Goal: Task Accomplishment & Management: Use online tool/utility

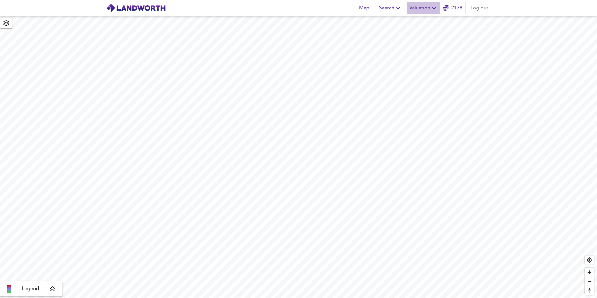
click at [416, 8] on span "Valuation" at bounding box center [423, 8] width 28 height 9
click at [414, 21] on li "New Valuation Report" at bounding box center [423, 22] width 75 height 11
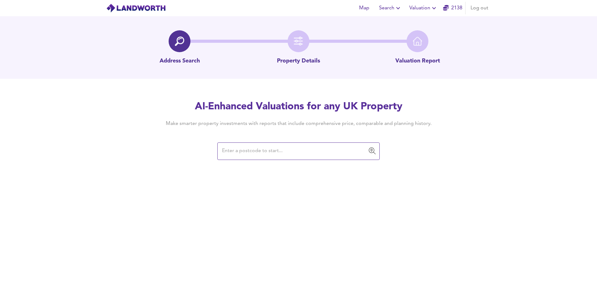
paste input "GU15 4ED"
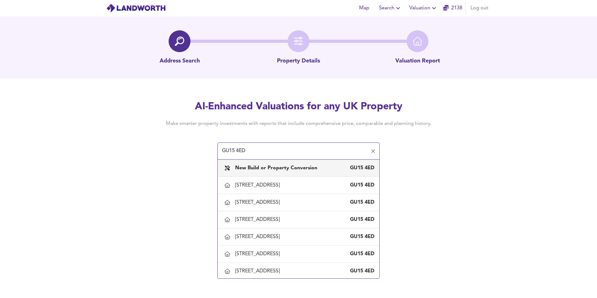
type input "GU15 4ED"
click at [312, 165] on b "New Build or Property Conversion" at bounding box center [276, 167] width 82 height 5
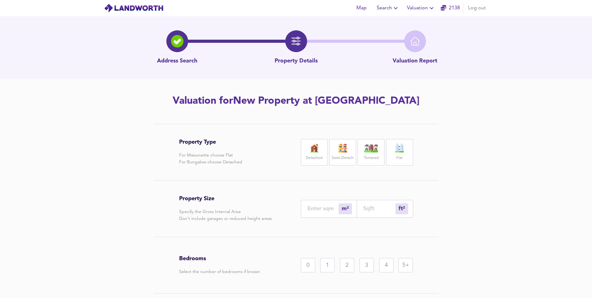
click at [368, 151] on img at bounding box center [371, 148] width 16 height 9
click at [378, 209] on input "number" at bounding box center [379, 208] width 32 height 7
type input "1"
type input "7"
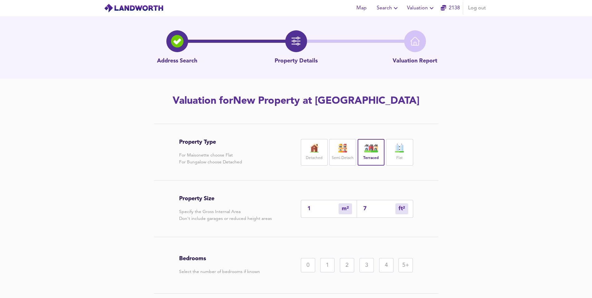
type input "76"
type input "71"
type input "767"
click at [346, 267] on div "2" at bounding box center [347, 265] width 14 height 14
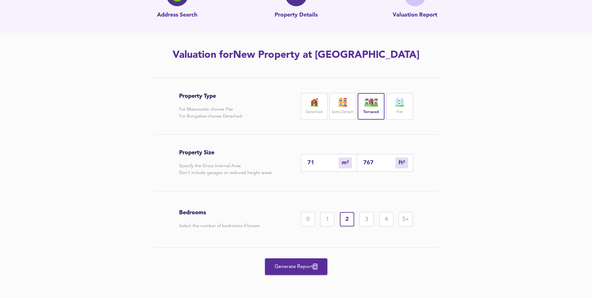
click at [299, 274] on button "Generate Report" at bounding box center [296, 266] width 62 height 17
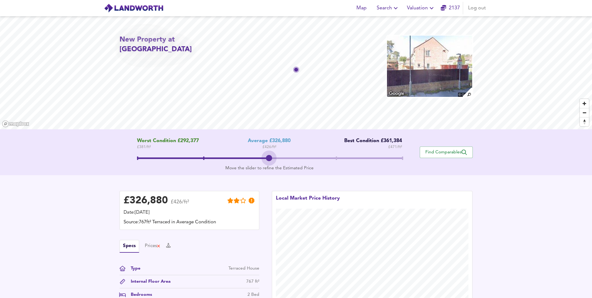
drag, startPoint x: 270, startPoint y: 157, endPoint x: 475, endPoint y: 181, distance: 206.8
click at [475, 181] on div "New Property at GU15 4ED Worst Condition £292,377 £ 381 / ft² Average £326,880 …" at bounding box center [296, 170] width 592 height 308
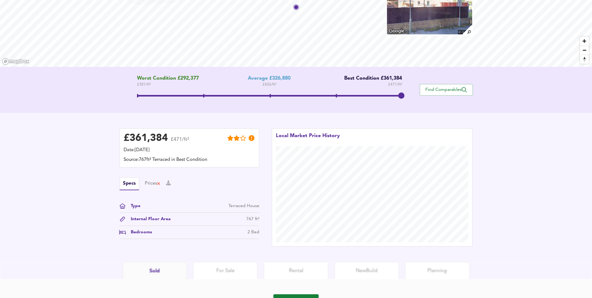
scroll to position [94, 0]
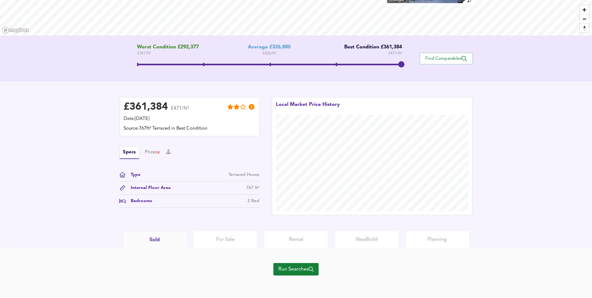
click at [313, 272] on span "Run Searches" at bounding box center [295, 269] width 35 height 9
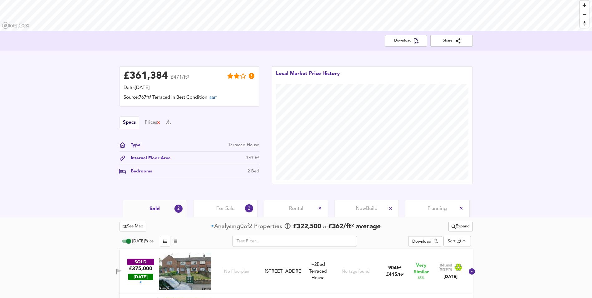
scroll to position [142, 0]
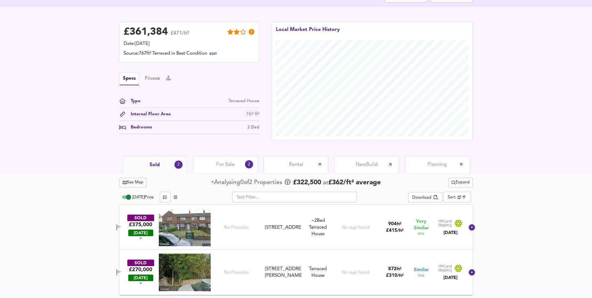
click at [356, 165] on span "New Build" at bounding box center [367, 164] width 22 height 7
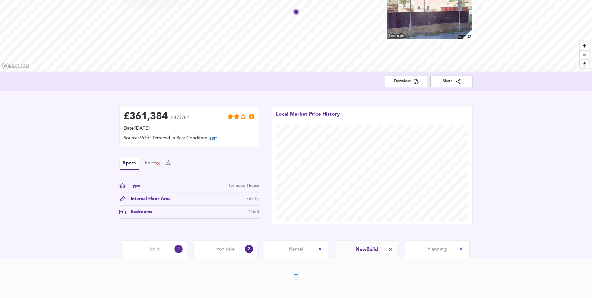
scroll to position [80, 0]
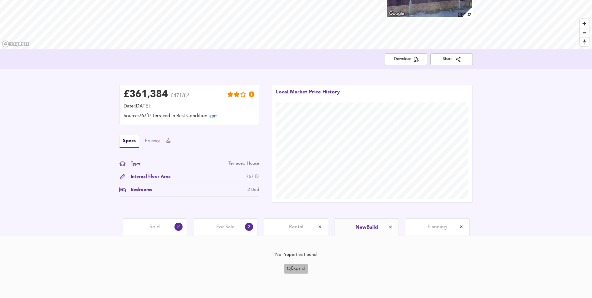
click at [301, 269] on span "Expand" at bounding box center [296, 268] width 18 height 7
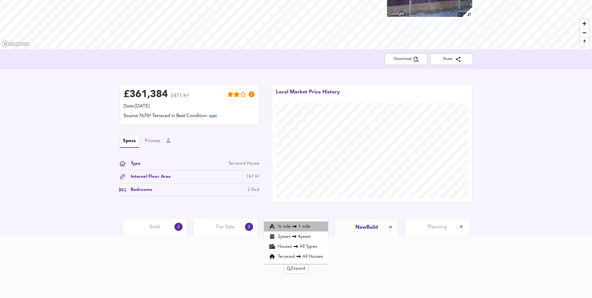
click at [299, 225] on li "½ mile 1 mile" at bounding box center [296, 226] width 64 height 10
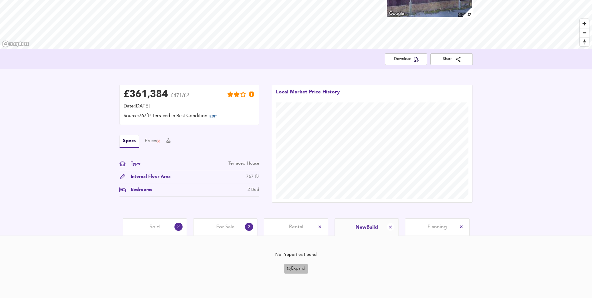
click at [301, 268] on span "Expand" at bounding box center [296, 268] width 18 height 7
click at [298, 234] on li "2 year s 4 years" at bounding box center [296, 236] width 64 height 10
click at [299, 267] on span "Expand" at bounding box center [296, 268] width 18 height 7
click at [292, 254] on li "Terraced All Houses" at bounding box center [296, 256] width 64 height 10
click at [295, 266] on span "Expand" at bounding box center [296, 268] width 18 height 7
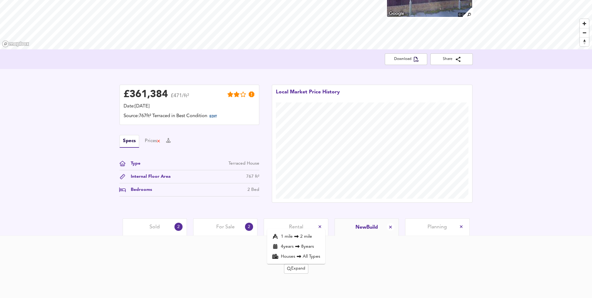
click at [290, 246] on li "4 year s 8 years" at bounding box center [296, 246] width 58 height 10
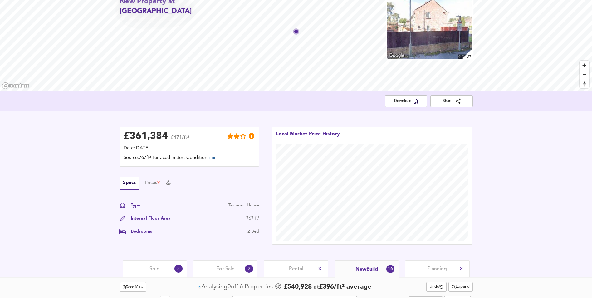
scroll to position [0, 0]
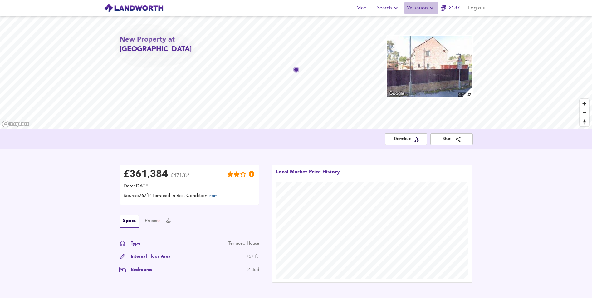
click at [420, 7] on span "Valuation" at bounding box center [421, 8] width 28 height 9
click at [404, 22] on li "New Valuation Report" at bounding box center [421, 22] width 75 height 11
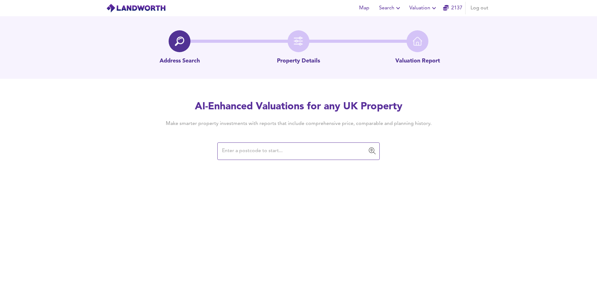
type input "71.3"
click at [339, 152] on input "text" at bounding box center [293, 151] width 147 height 12
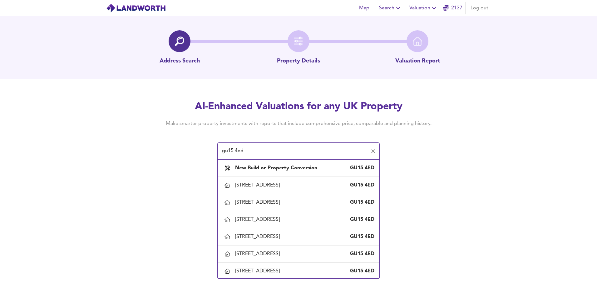
type input "gu15 4ed"
click at [295, 154] on input "gu15 4ed" at bounding box center [293, 151] width 147 height 12
click at [259, 175] on li "New Build or Property Conversion GU15 4ED" at bounding box center [299, 168] width 162 height 17
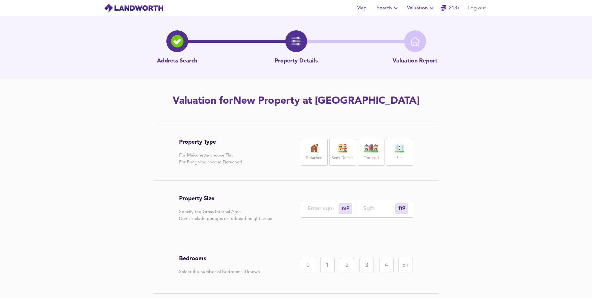
click at [341, 152] on img at bounding box center [343, 148] width 16 height 9
click at [369, 209] on input "number" at bounding box center [379, 208] width 32 height 7
type input "0"
type input "1"
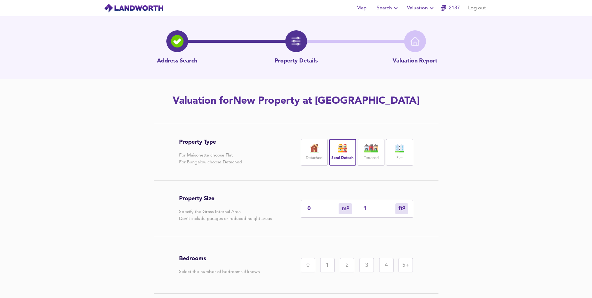
type input "13"
type input "137"
type input "128"
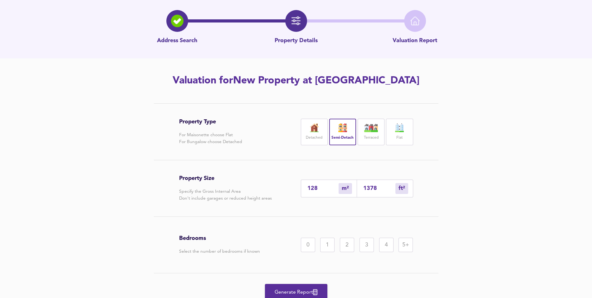
scroll to position [46, 0]
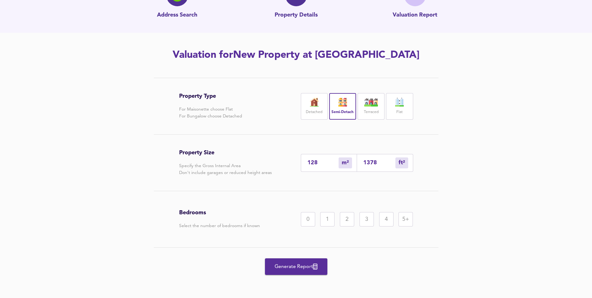
type input "1378"
click at [385, 217] on div "4" at bounding box center [386, 219] width 14 height 14
click at [317, 265] on icon "button" at bounding box center [315, 266] width 4 height 6
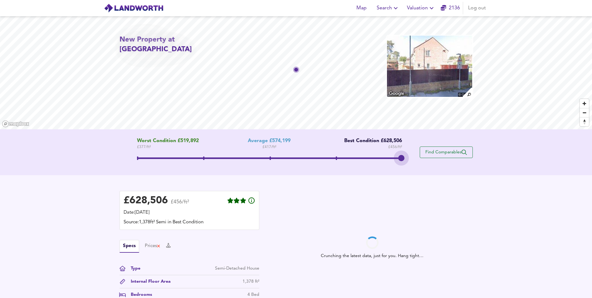
drag, startPoint x: 271, startPoint y: 159, endPoint x: 469, endPoint y: 154, distance: 198.3
click at [469, 154] on div "Worst Condition £519,892 £ 377 / ft² Average £574,199 £ 417 / ft² Best Conditio…" at bounding box center [296, 152] width 353 height 28
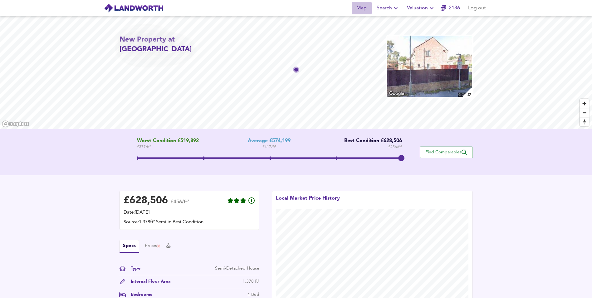
click at [357, 11] on span "Map" at bounding box center [361, 8] width 15 height 9
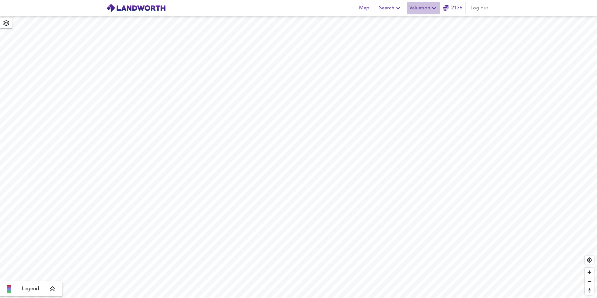
click at [422, 12] on span "Valuation" at bounding box center [423, 8] width 28 height 9
click at [403, 22] on li "New Valuation Report" at bounding box center [423, 22] width 75 height 11
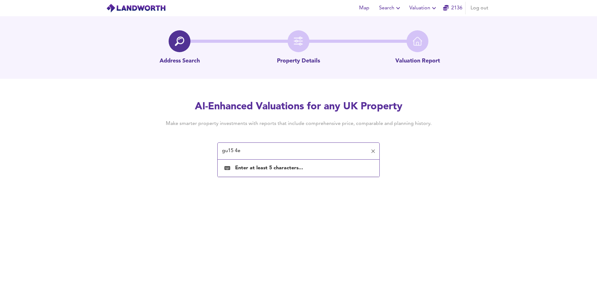
type input "gu15 4ed"
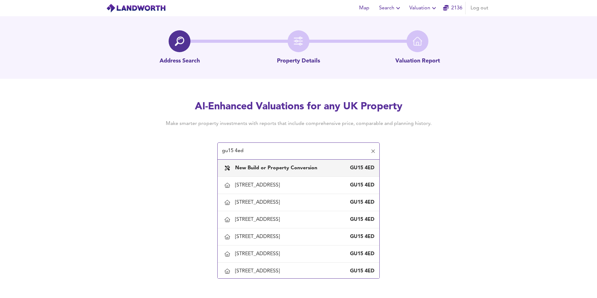
click at [294, 165] on b "New Build or Property Conversion" at bounding box center [276, 167] width 82 height 5
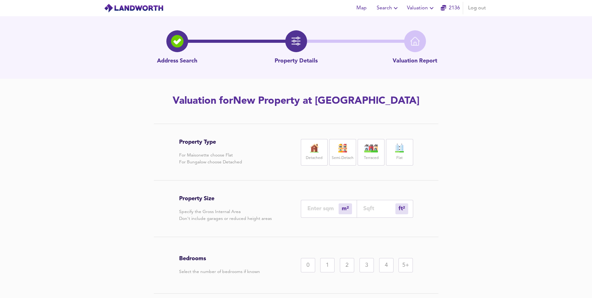
click at [346, 154] on div "Semi-Detach" at bounding box center [342, 152] width 27 height 27
click at [368, 206] on input "number" at bounding box center [379, 208] width 32 height 7
type input "0"
type input "1"
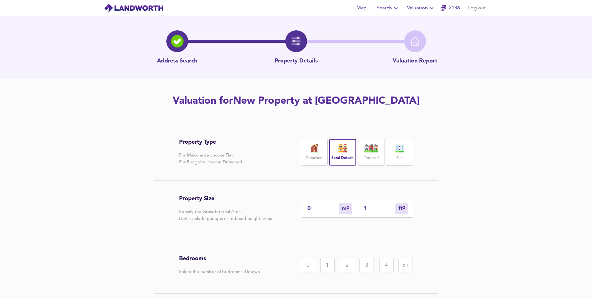
type input "12"
type input "11"
type input "120"
type input "112"
type input "1205"
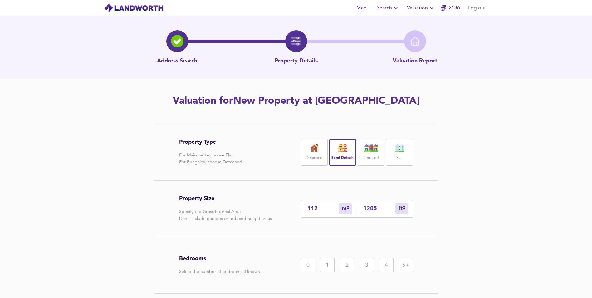
type input "11"
type input "120"
type input "112"
type input "1206"
click at [361, 268] on div "3" at bounding box center [367, 265] width 14 height 14
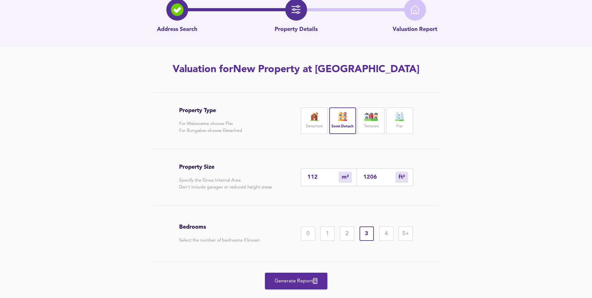
scroll to position [46, 0]
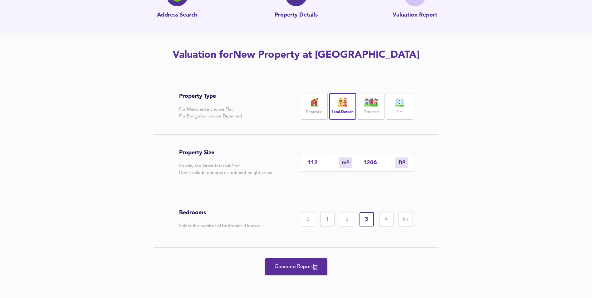
click at [282, 274] on button "Generate Report" at bounding box center [296, 266] width 62 height 17
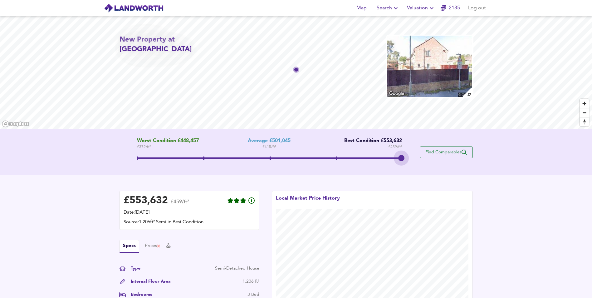
drag, startPoint x: 262, startPoint y: 155, endPoint x: 462, endPoint y: 157, distance: 200.7
click at [462, 157] on div "Worst Condition £448,457 £ 372 / ft² Average £501,045 £ 415 / ft² Best Conditio…" at bounding box center [296, 152] width 353 height 28
click at [420, 2] on button "Valuation" at bounding box center [421, 8] width 33 height 12
click at [405, 25] on li "New Valuation Report" at bounding box center [421, 22] width 75 height 11
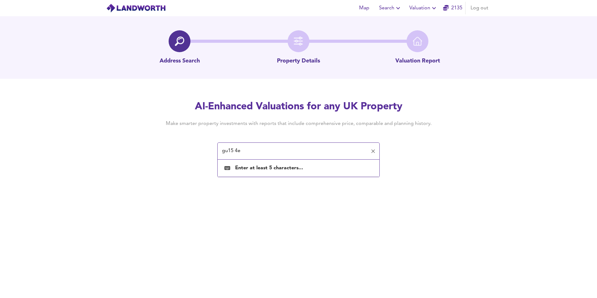
type input "gu15 4ed"
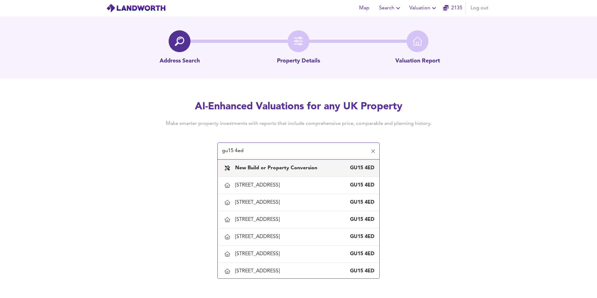
click at [295, 172] on div "New Build or Property Conversion GU15 4ED" at bounding box center [299, 167] width 152 height 13
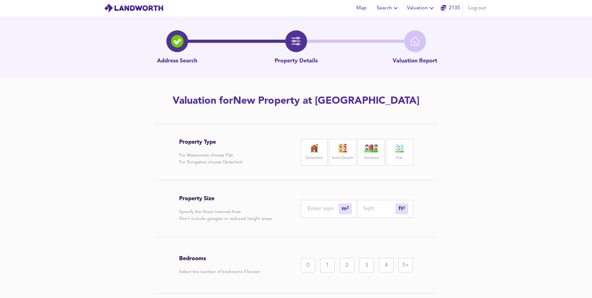
click at [349, 149] on img at bounding box center [343, 148] width 16 height 9
click at [374, 206] on input "number" at bounding box center [379, 208] width 32 height 7
type input "0"
type input "1"
type input "2"
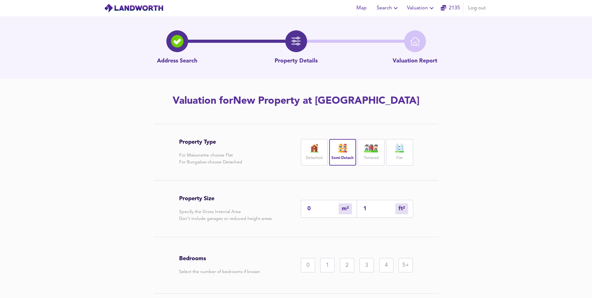
type input "17"
type input "16"
type input "172"
type input "160"
type input "1722"
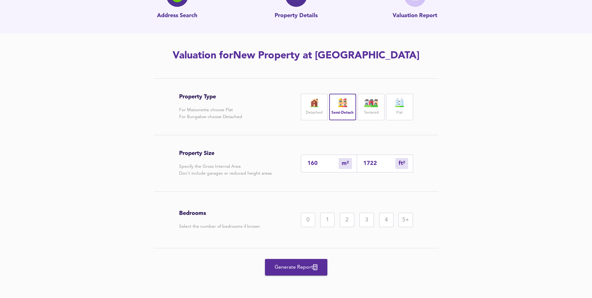
scroll to position [46, 0]
click at [410, 220] on div "5+" at bounding box center [406, 219] width 14 height 14
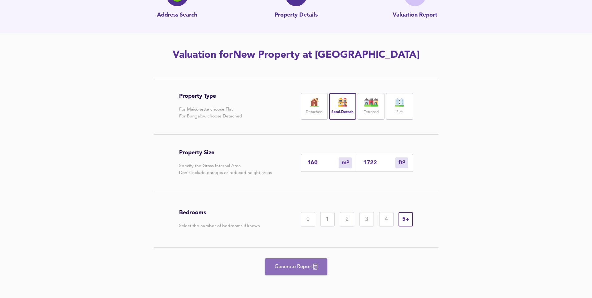
click at [293, 264] on span "Generate Report" at bounding box center [296, 266] width 50 height 9
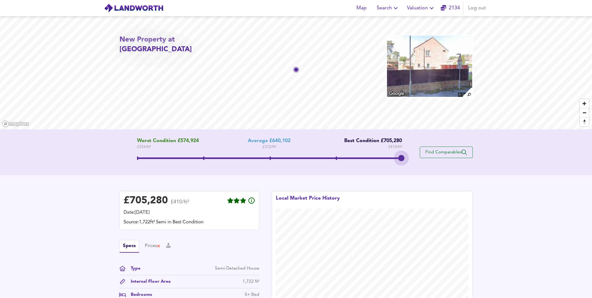
drag, startPoint x: 269, startPoint y: 156, endPoint x: 421, endPoint y: 157, distance: 152.6
click at [421, 157] on div "Worst Condition £574,924 £ 334 / ft² Average £640,102 £ 372 / ft² Best Conditio…" at bounding box center [296, 152] width 353 height 28
